Goal: Check status: Check status

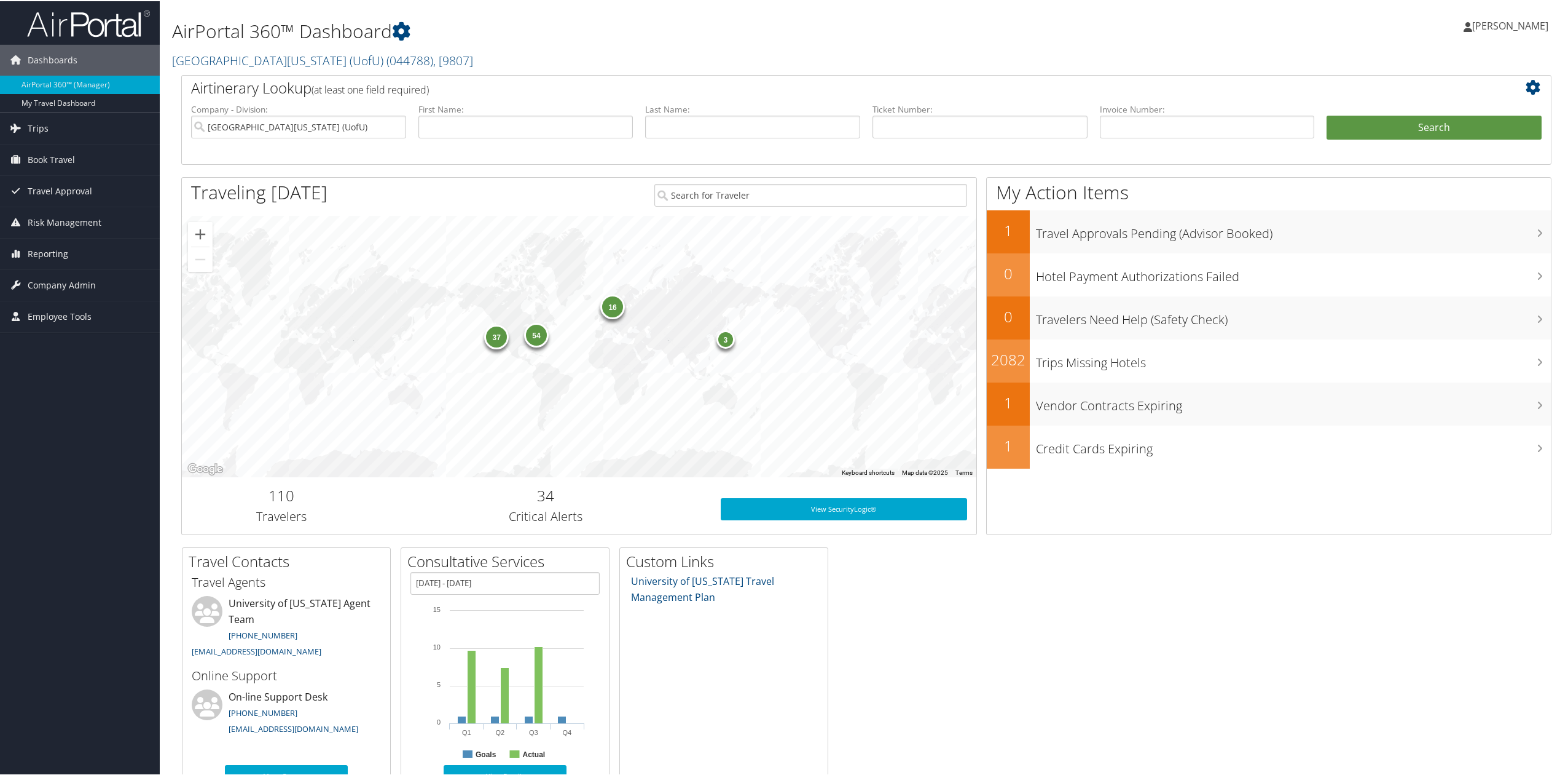
click at [937, 142] on li "Ticket Number:" at bounding box center [980, 130] width 227 height 57
click at [933, 123] on input "text" at bounding box center [980, 125] width 215 height 23
type input "0062290127132"
click at [1326, 115] on button "Search" at bounding box center [1434, 126] width 215 height 24
